Goal: Navigation & Orientation: Locate item on page

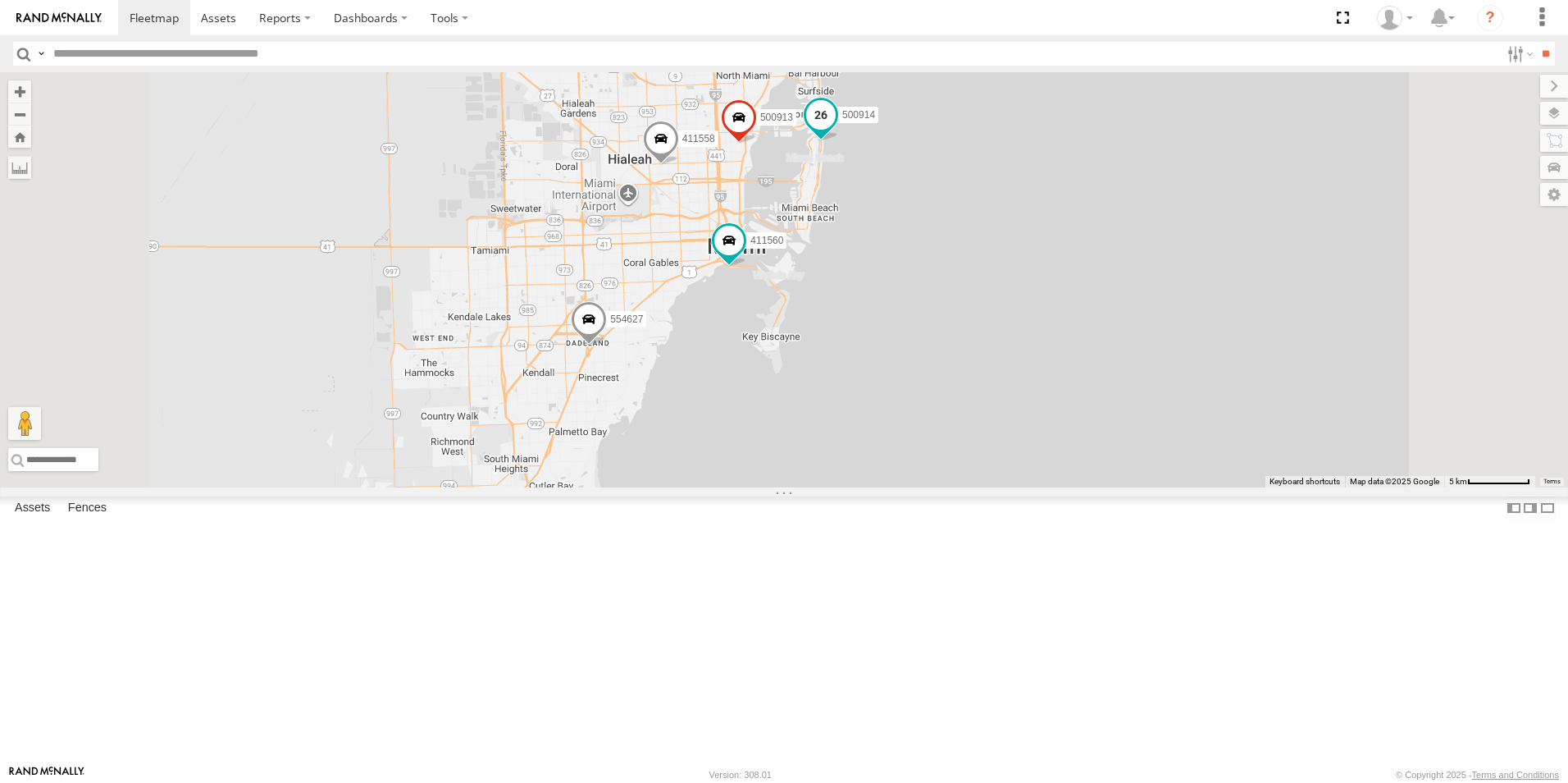
drag, startPoint x: 1006, startPoint y: 416, endPoint x: 1021, endPoint y: 243, distance: 173.6
click at [1037, 213] on div "554627 500914 Van #1 500913 411558 411560" at bounding box center [784, 280] width 1568 height 415
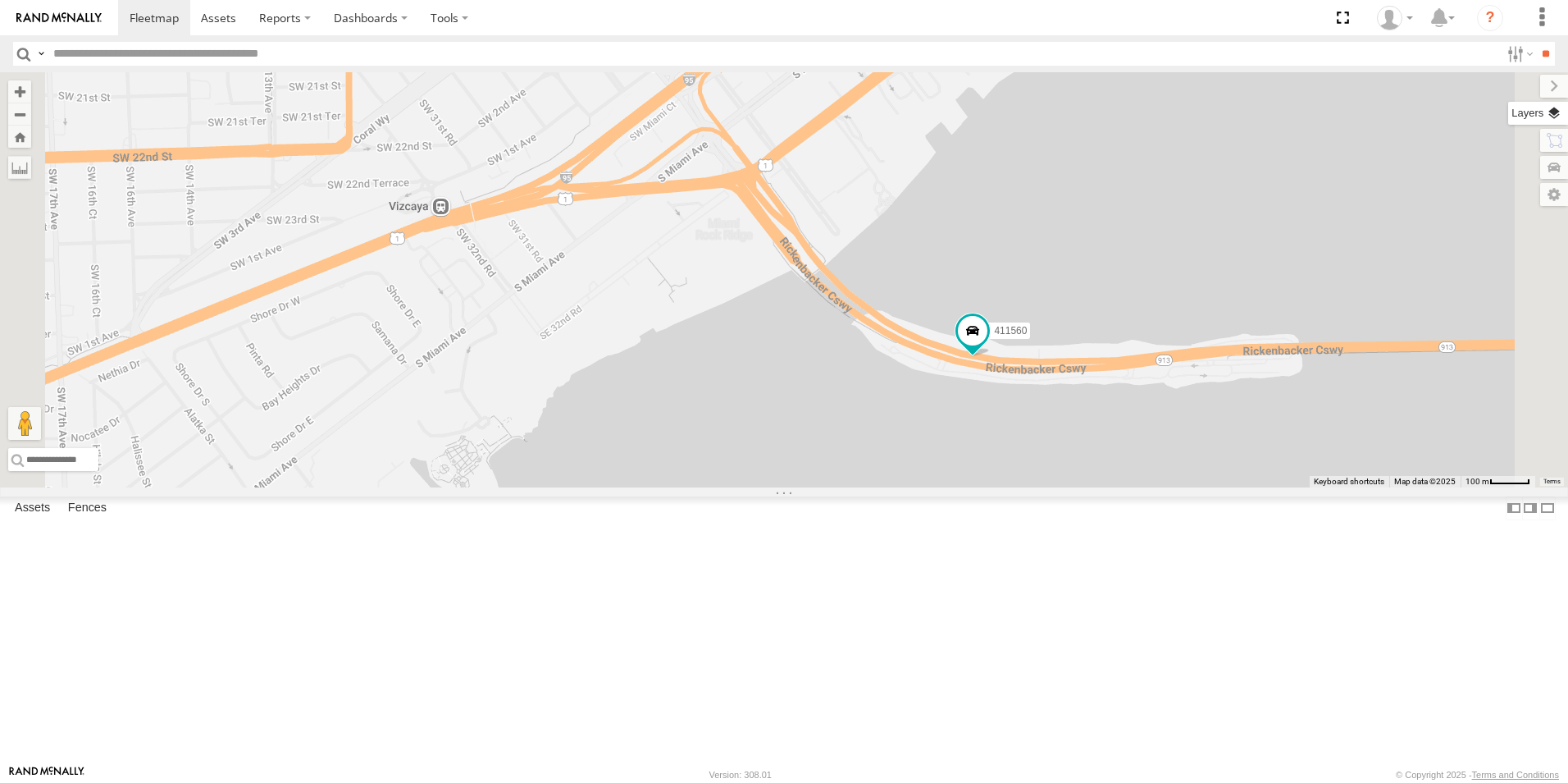
click at [1536, 116] on label at bounding box center [1538, 114] width 60 height 23
click at [0, 0] on span "Basemaps" at bounding box center [0, 0] width 0 height 0
click at [0, 0] on span "Roadmap" at bounding box center [0, 0] width 0 height 0
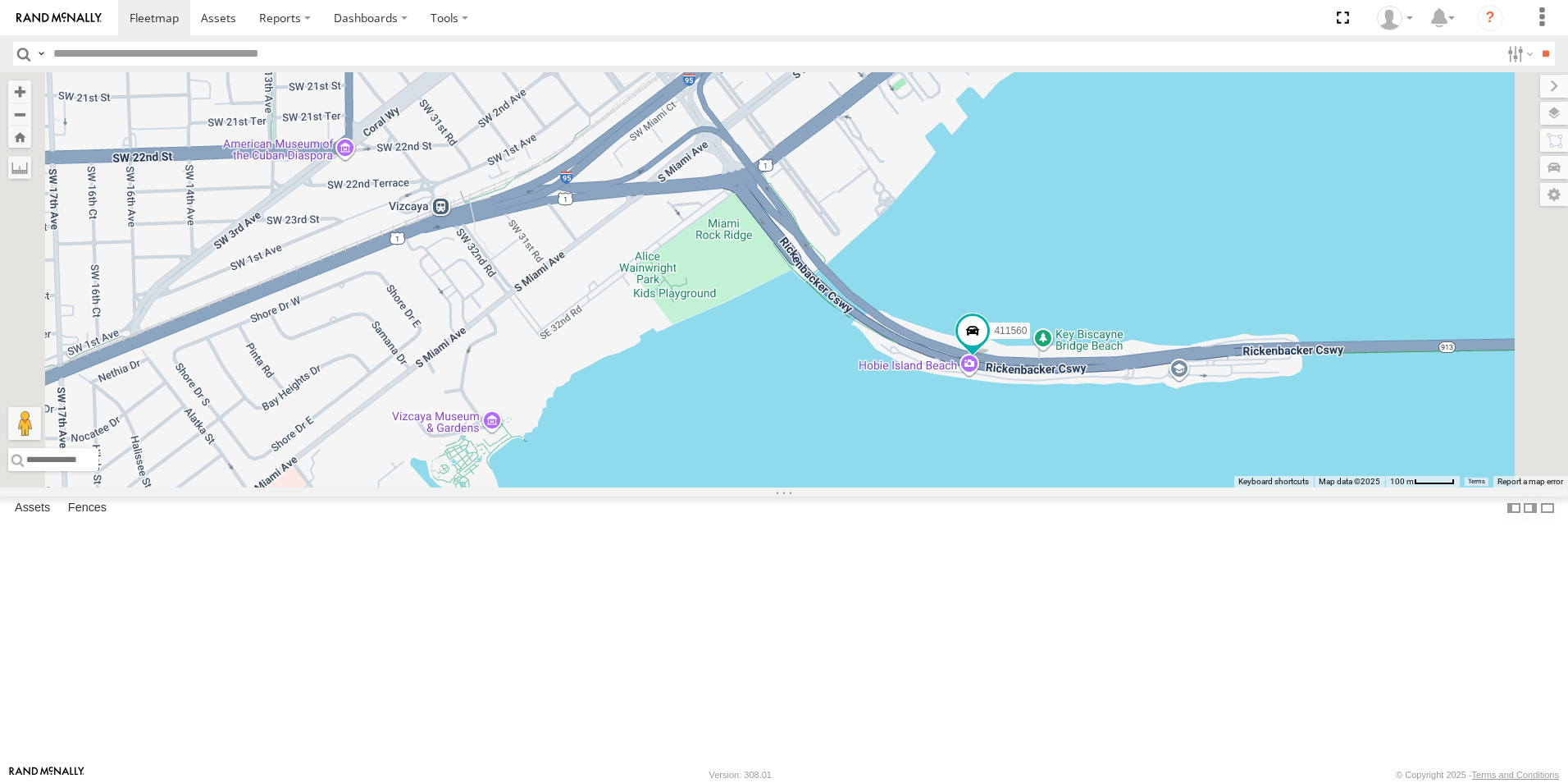
click at [0, 0] on span "Satellite + Roadmap" at bounding box center [0, 0] width 0 height 0
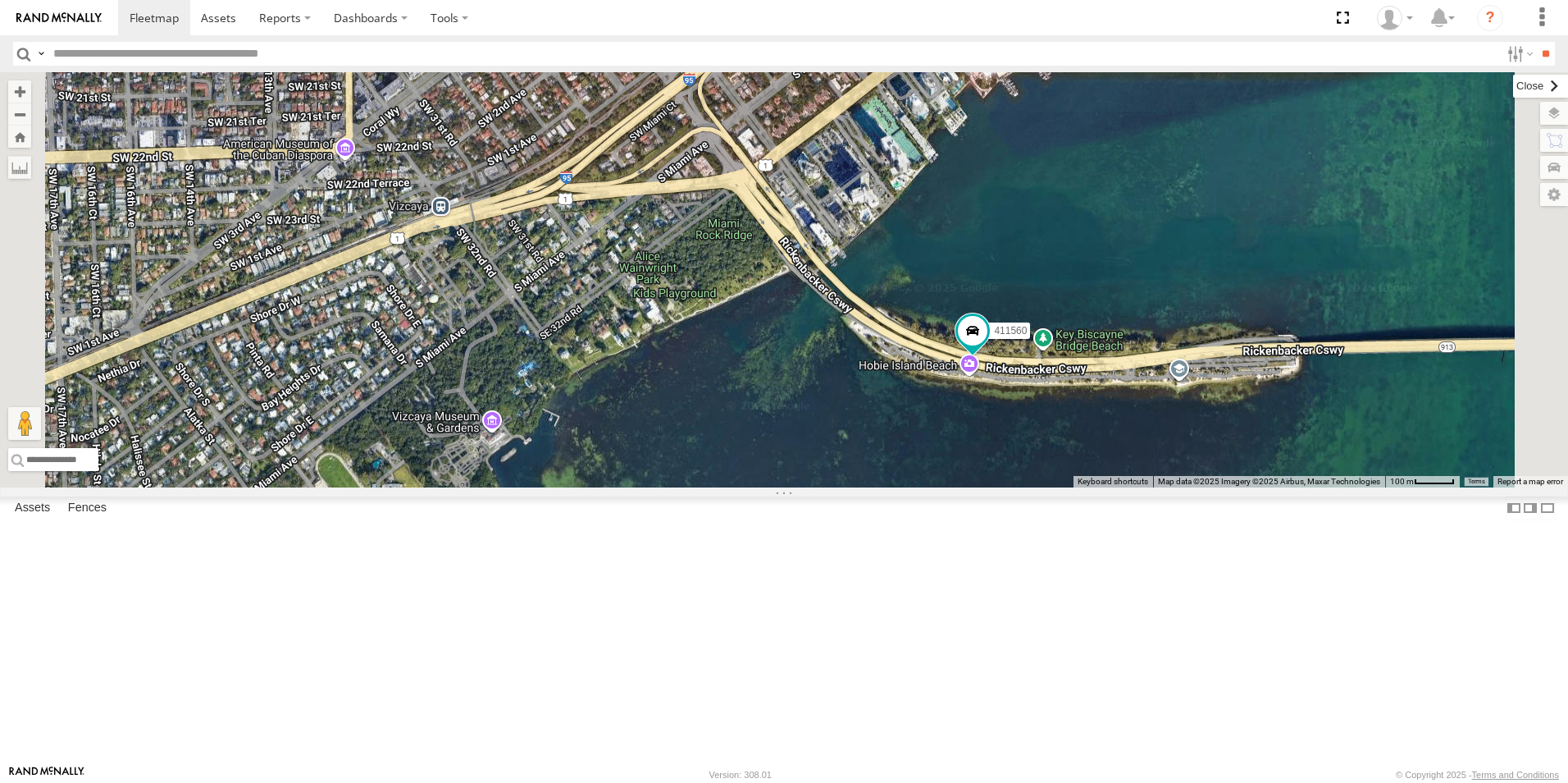
click at [1513, 80] on label at bounding box center [1540, 86] width 55 height 23
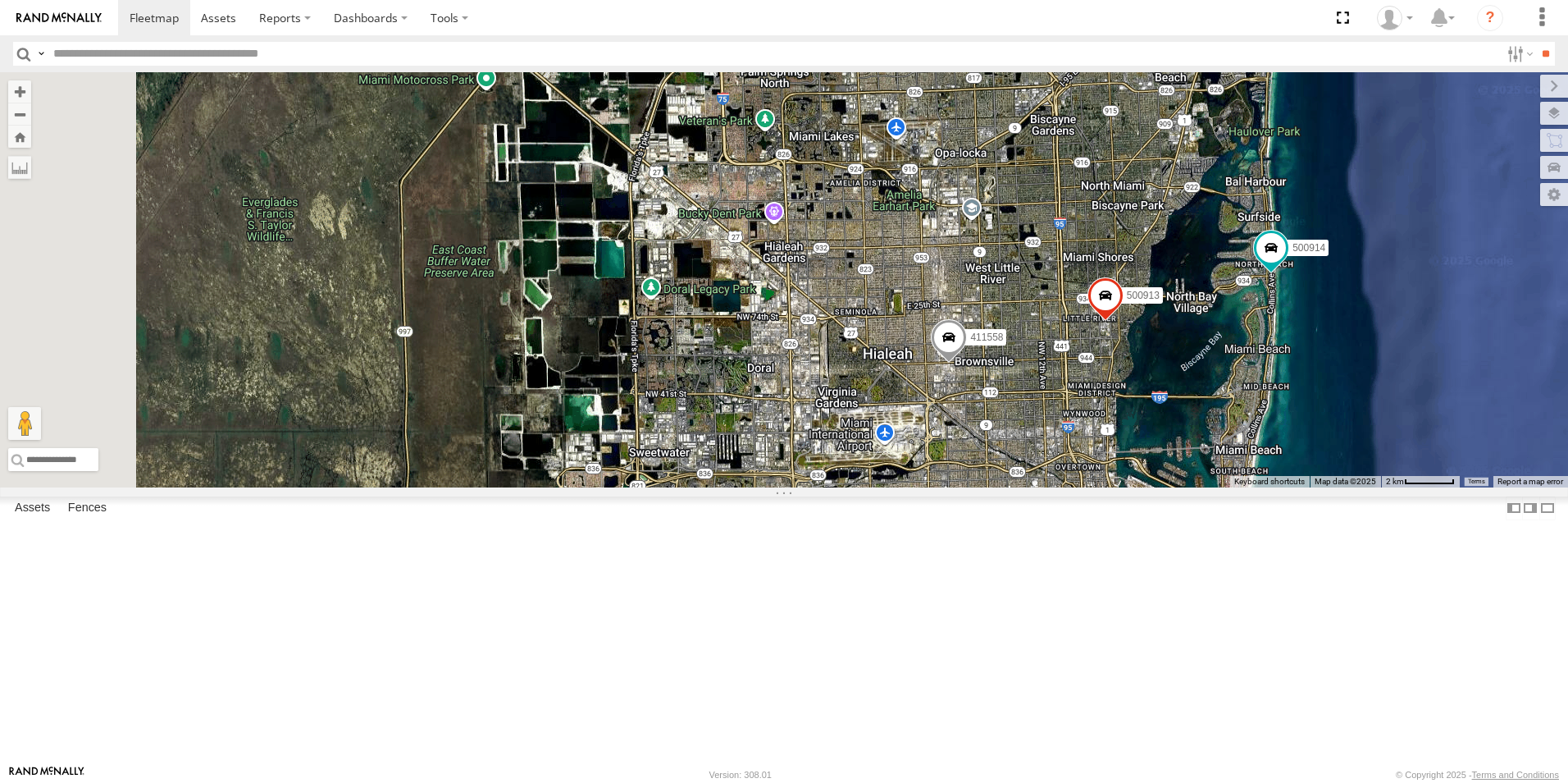
drag, startPoint x: 1276, startPoint y: 219, endPoint x: 1317, endPoint y: 537, distance: 320.6
click at [1315, 488] on div "554627 500914 Van #1 500913 411558 411560" at bounding box center [784, 280] width 1568 height 415
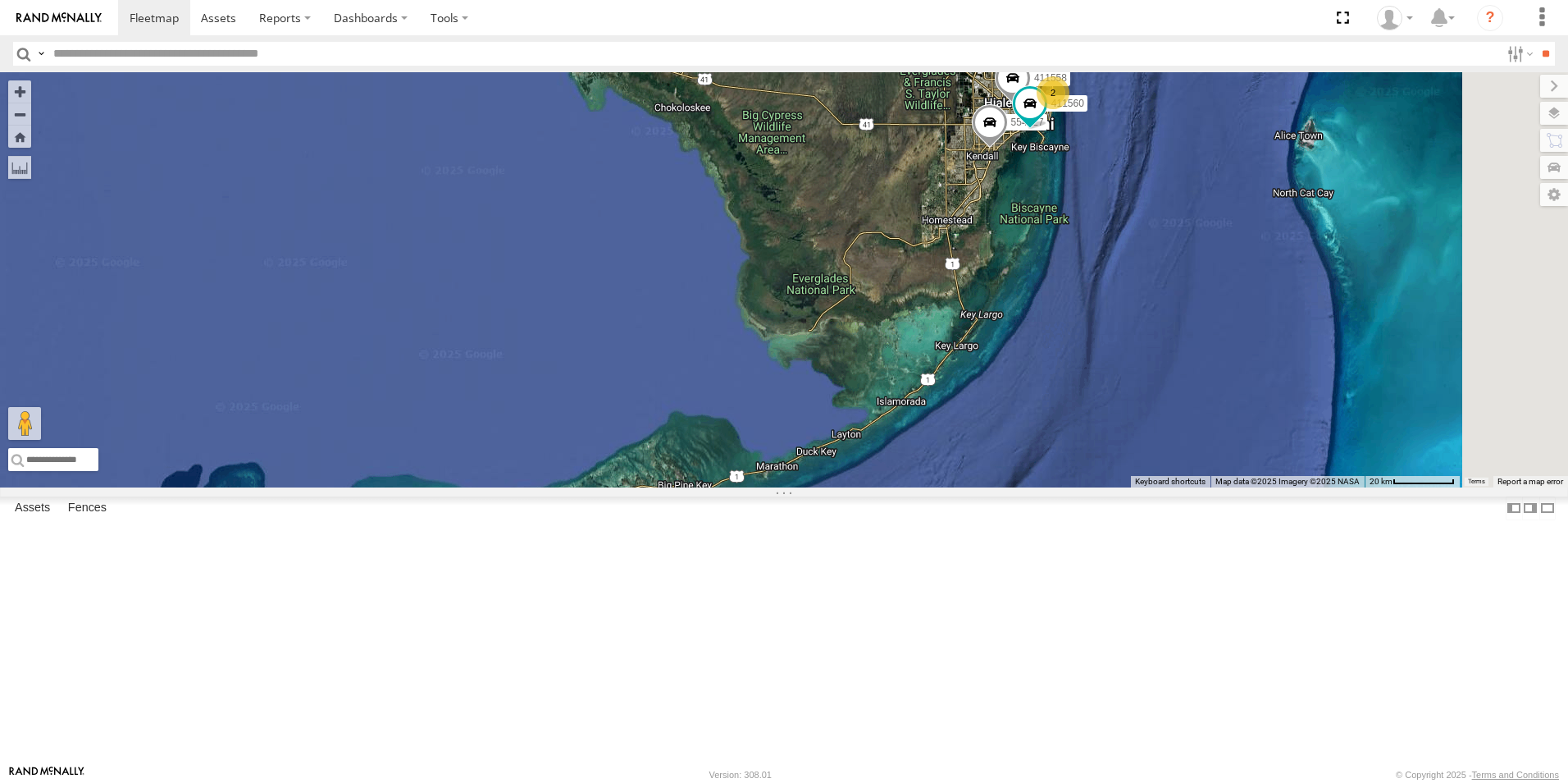
drag, startPoint x: 1317, startPoint y: 508, endPoint x: 1228, endPoint y: 202, distance: 318.7
click at [1228, 0] on div "554627 Van #1 411558 411560 411557 2 554628" at bounding box center [1490, 0] width 1568 height 0
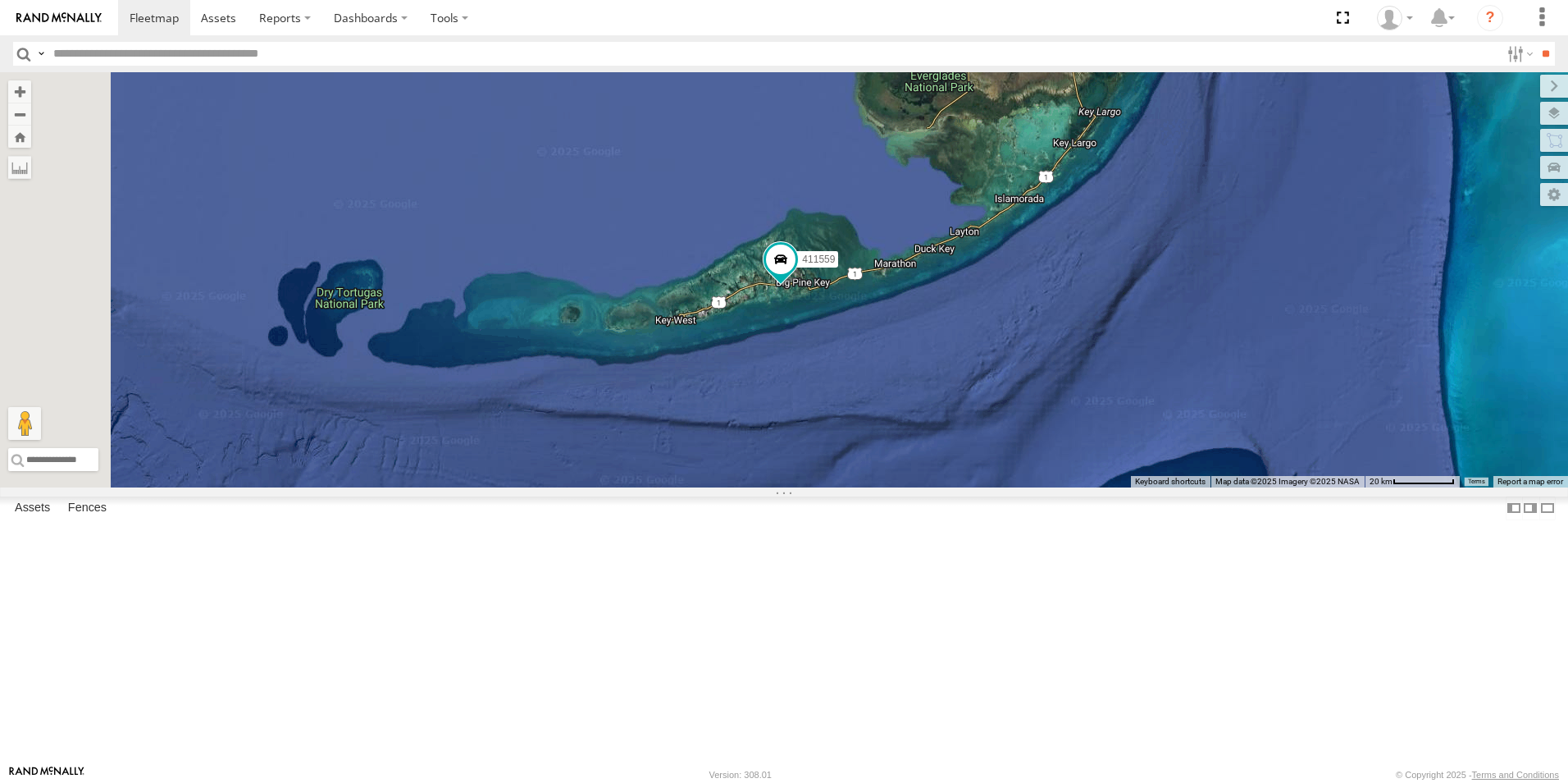
drag, startPoint x: 925, startPoint y: 631, endPoint x: 1052, endPoint y: 440, distance: 229.4
click at [1052, 440] on div "554627 Van #1 411558 411560 411557 2 554628 411559" at bounding box center [784, 280] width 1568 height 415
